Goal: Navigation & Orientation: Understand site structure

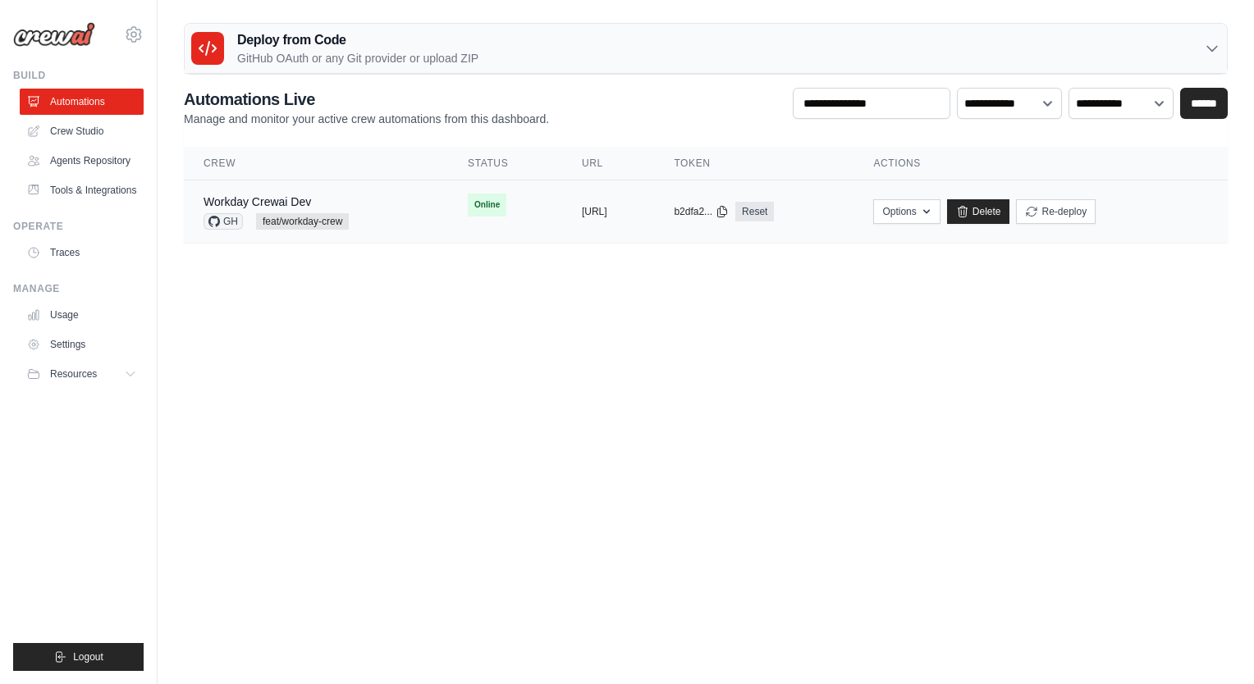
click at [359, 205] on div "Workday Crewai Dev GH feat/workday-crew" at bounding box center [315, 212] width 225 height 36
click at [366, 218] on div "Workday Crewai Dev GH feat/workday-crew" at bounding box center [315, 212] width 225 height 36
click at [235, 205] on link "Workday Crewai Dev" at bounding box center [256, 201] width 107 height 13
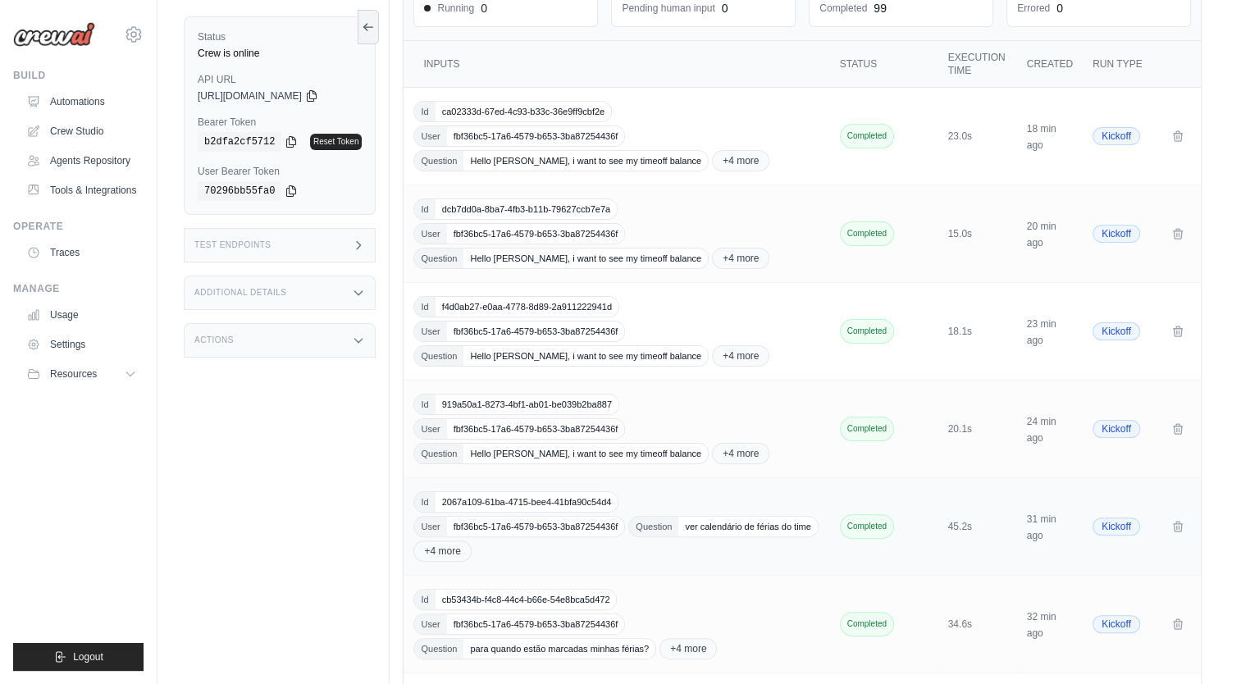
scroll to position [246, 0]
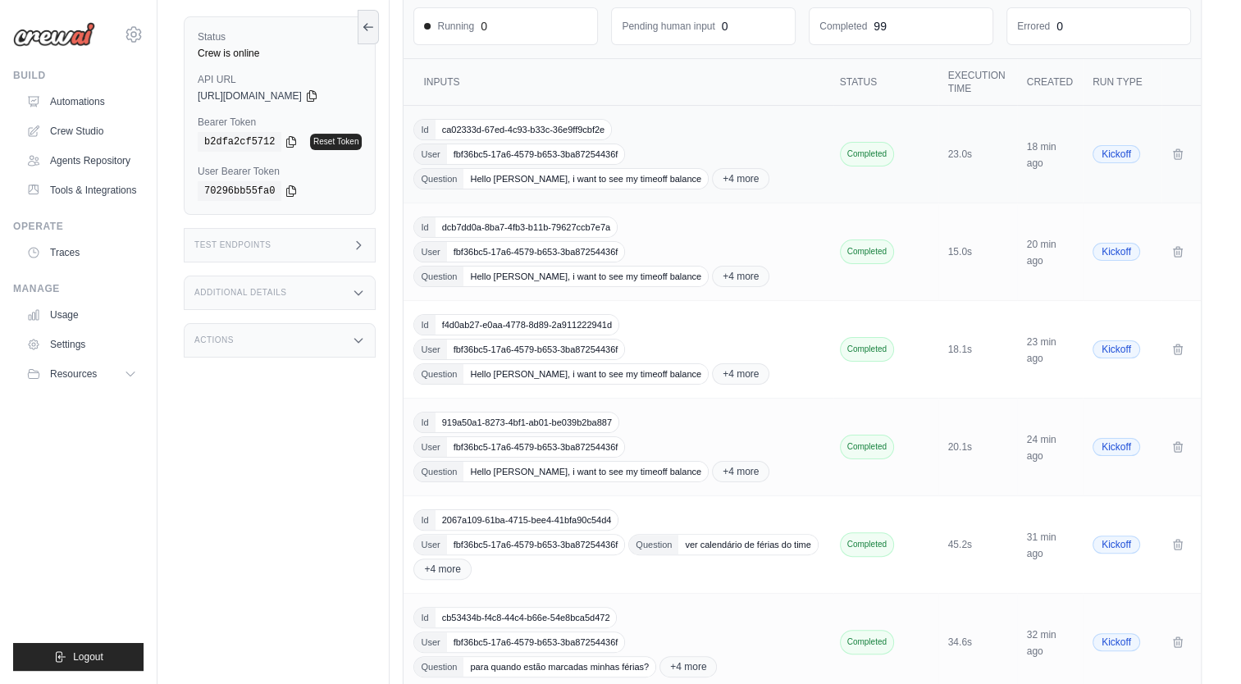
click at [712, 179] on span "+4 more" at bounding box center [740, 178] width 57 height 21
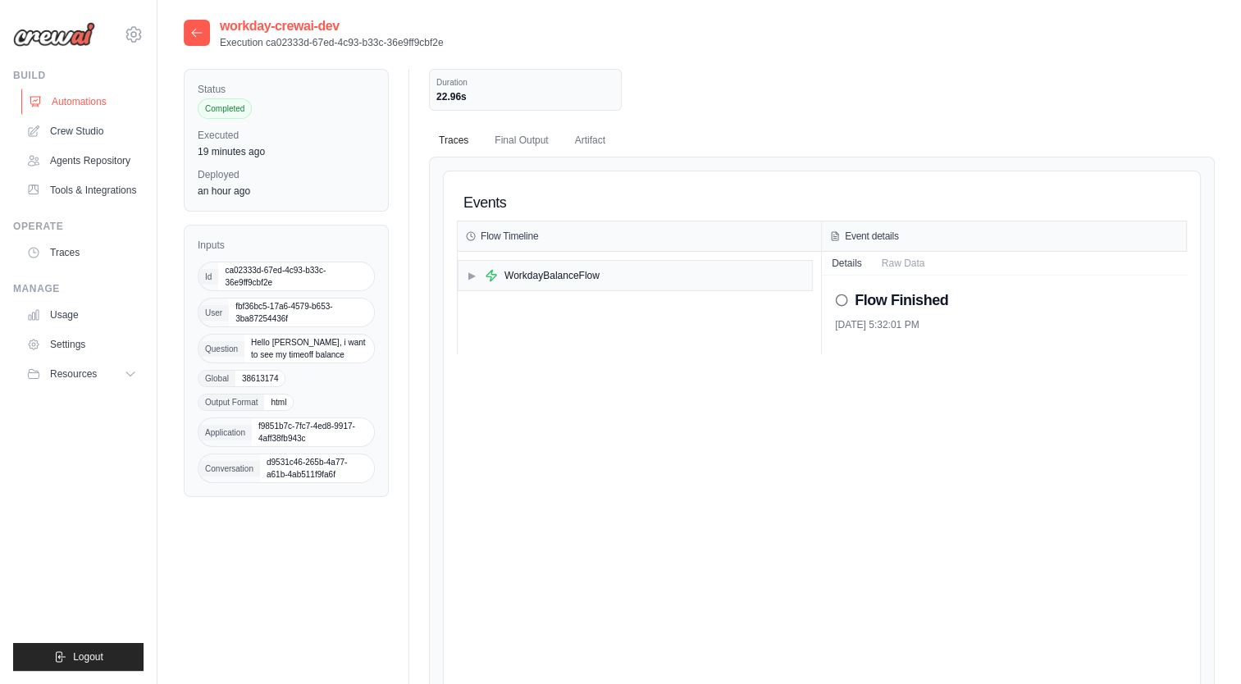
click at [76, 107] on link "Automations" at bounding box center [83, 102] width 124 height 26
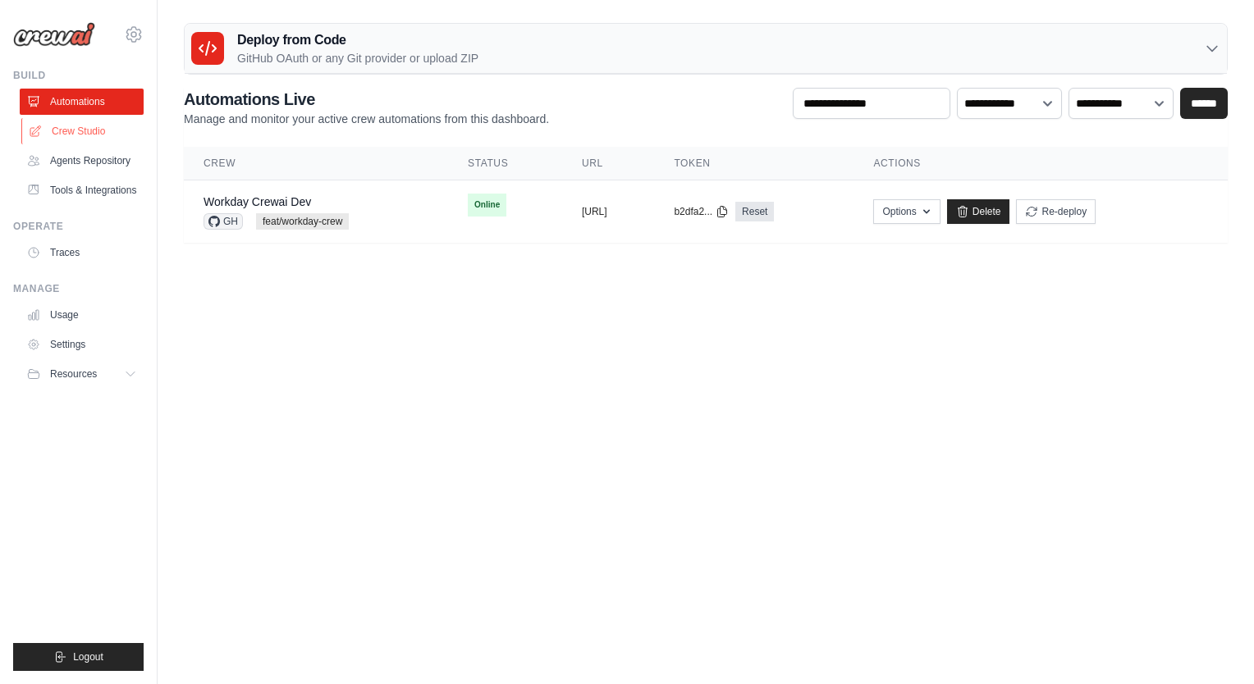
click at [72, 130] on link "Crew Studio" at bounding box center [83, 131] width 124 height 26
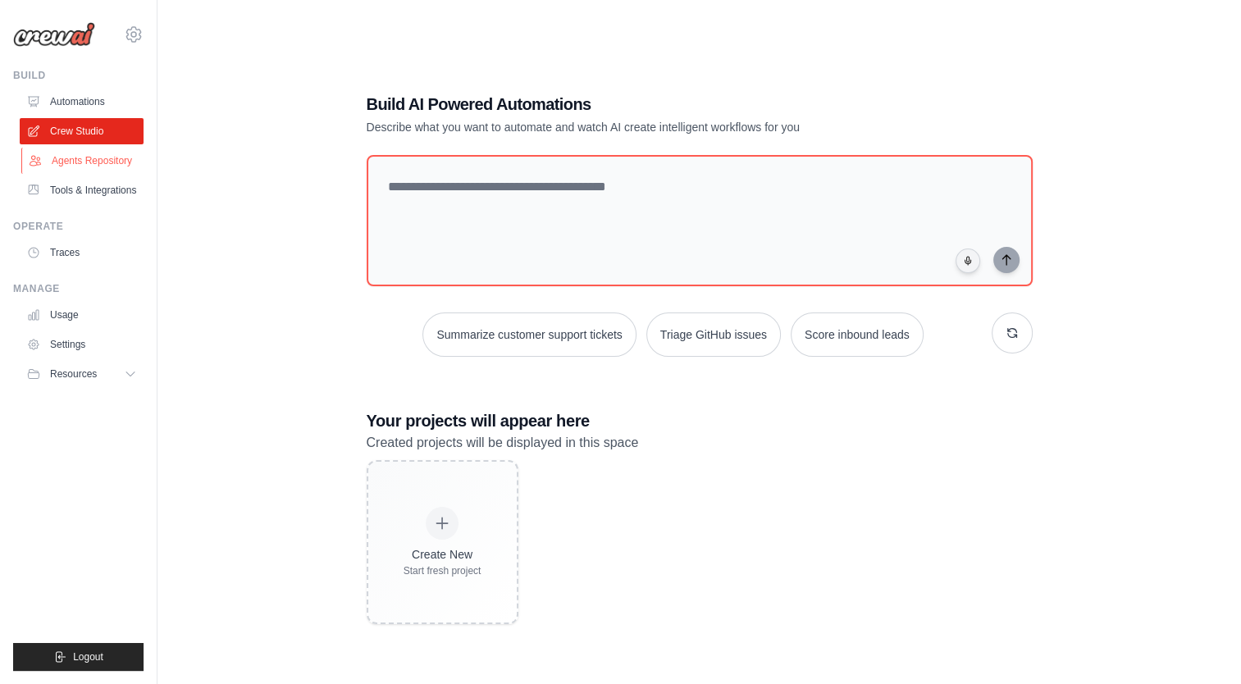
click at [107, 159] on link "Agents Repository" at bounding box center [83, 161] width 124 height 26
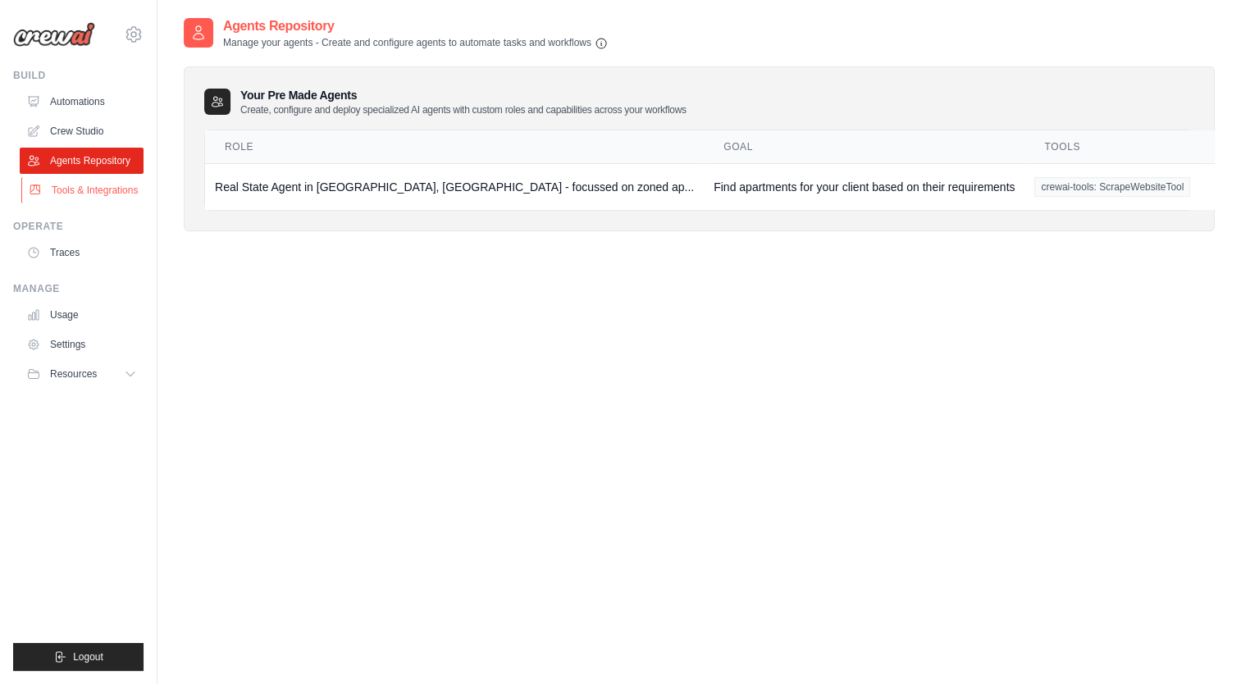
click at [94, 185] on link "Tools & Integrations" at bounding box center [83, 190] width 124 height 26
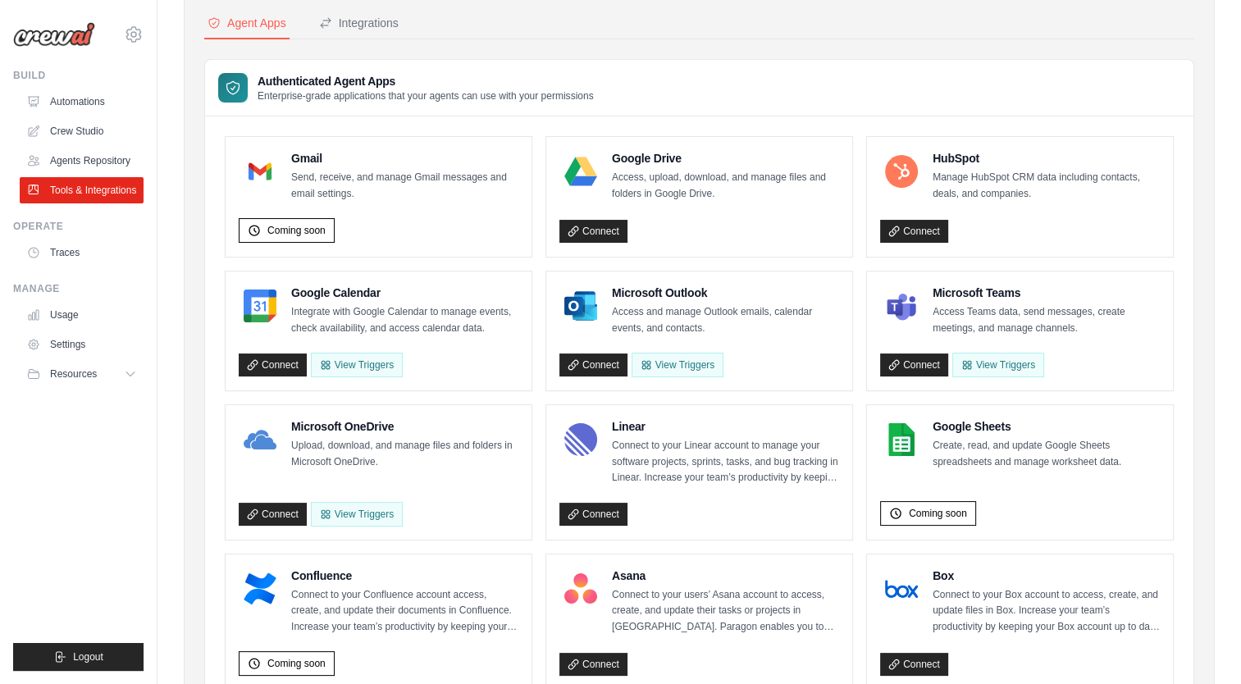
scroll to position [74, 0]
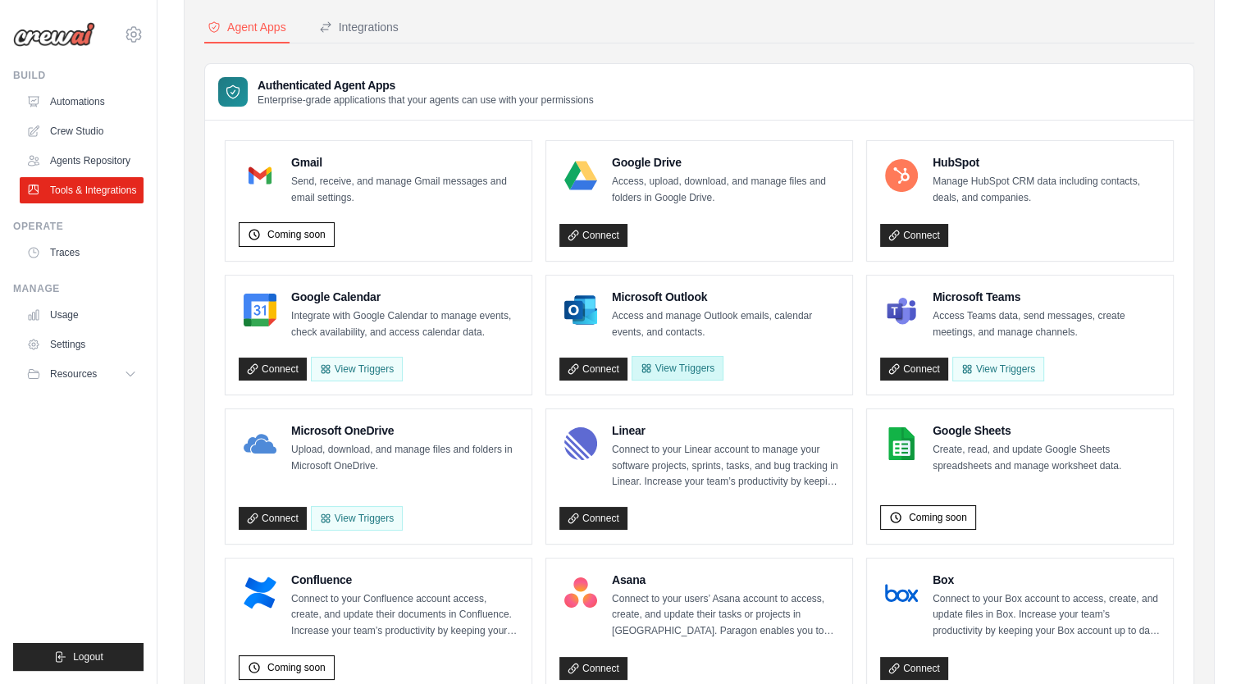
click at [688, 373] on button "View Triggers" at bounding box center [678, 368] width 92 height 25
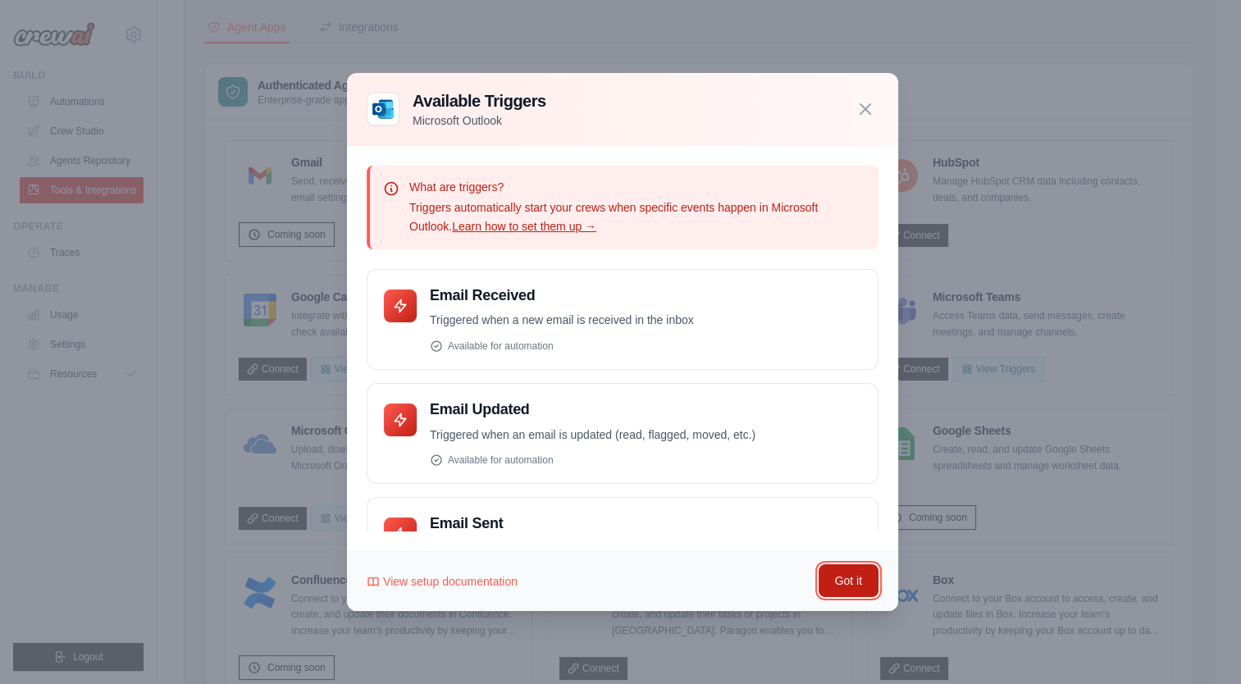
click at [848, 576] on button "Got it" at bounding box center [849, 581] width 60 height 33
